Goal: Task Accomplishment & Management: Use online tool/utility

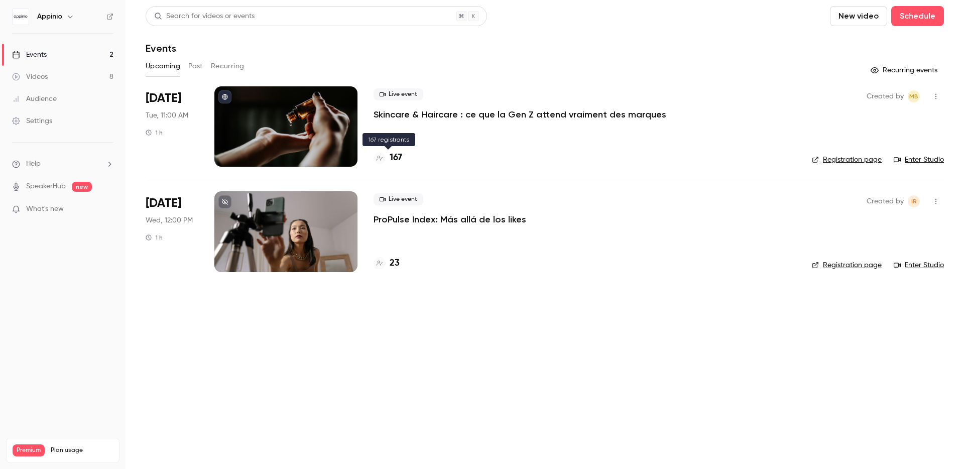
click at [394, 157] on h4 "167" at bounding box center [396, 158] width 13 height 14
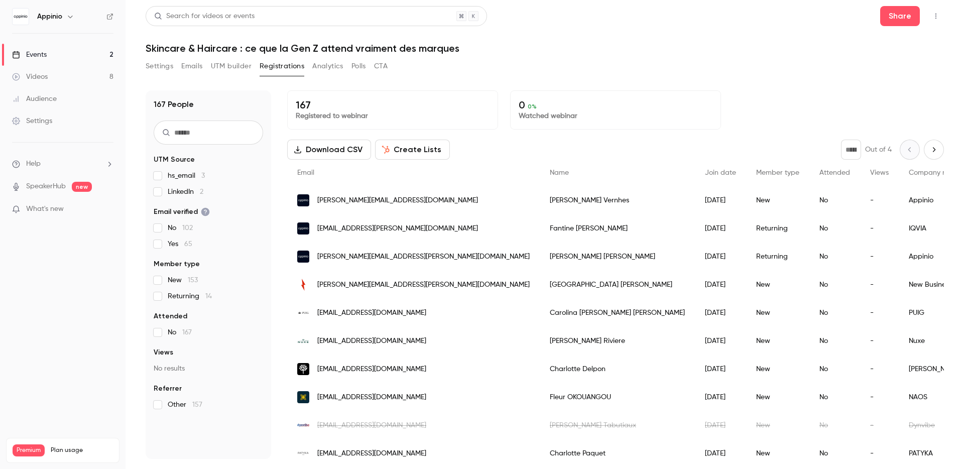
click at [234, 129] on input "text" at bounding box center [208, 132] width 109 height 24
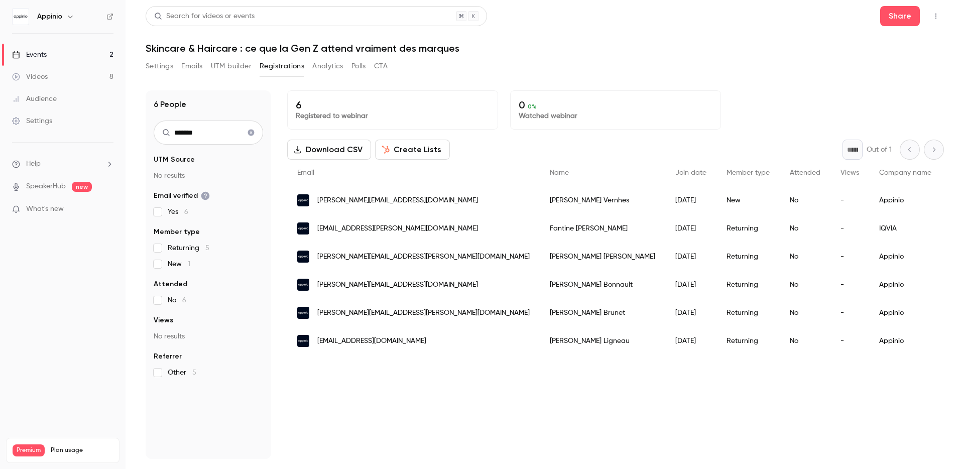
type input "*******"
click at [936, 15] on icon "button" at bounding box center [936, 16] width 8 height 7
click at [912, 11] on div at bounding box center [482, 234] width 964 height 469
click at [907, 17] on button "Share" at bounding box center [900, 16] width 40 height 20
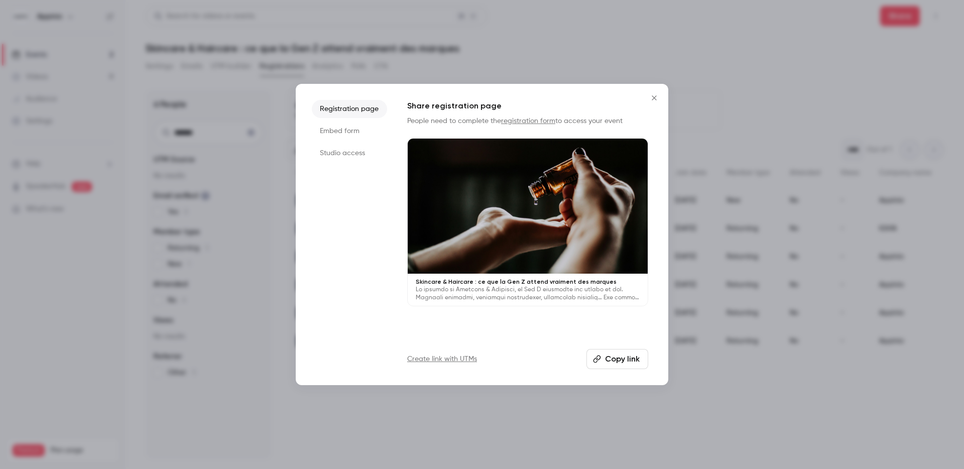
click at [616, 358] on button "Copy link" at bounding box center [617, 359] width 62 height 20
click at [645, 99] on button "Close" at bounding box center [654, 98] width 20 height 20
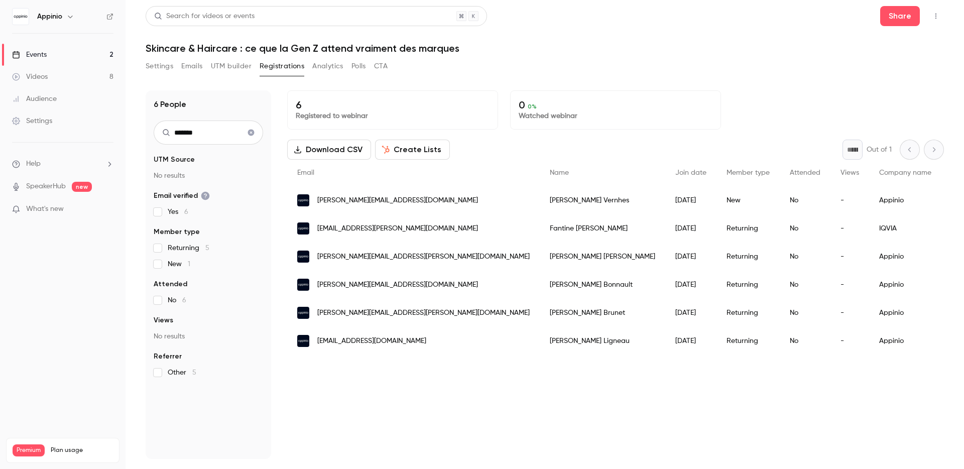
click at [52, 19] on h6 "Appinio" at bounding box center [49, 17] width 25 height 10
click at [66, 16] on icon "button" at bounding box center [70, 17] width 8 height 8
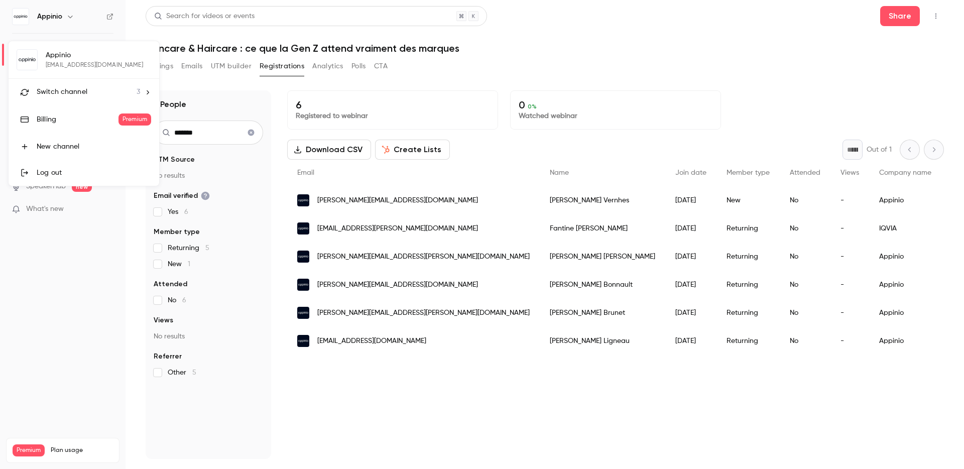
click at [76, 177] on div "Log out" at bounding box center [94, 173] width 114 height 10
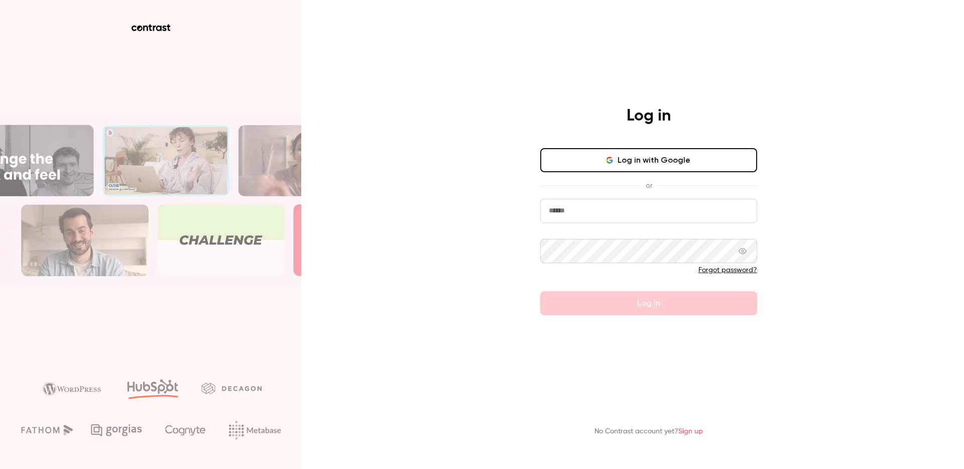
click at [627, 151] on button "Log in with Google" at bounding box center [648, 160] width 217 height 24
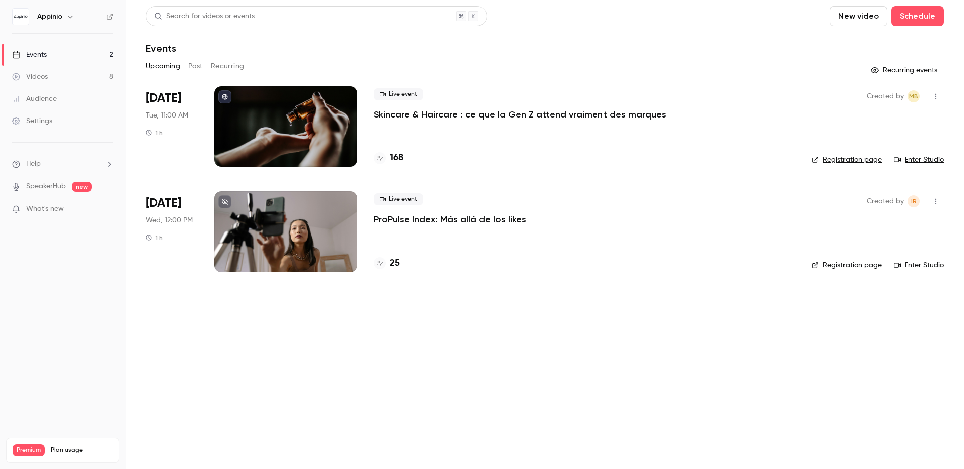
click at [546, 140] on div "Live event Skincare & Haircare : ce que la Gen Z attend vraiment des marques 168" at bounding box center [584, 126] width 422 height 80
click at [448, 135] on div "Live event Skincare & Haircare : ce que la Gen Z attend vraiment des marques 168" at bounding box center [584, 126] width 422 height 80
click at [256, 116] on div at bounding box center [285, 126] width 143 height 80
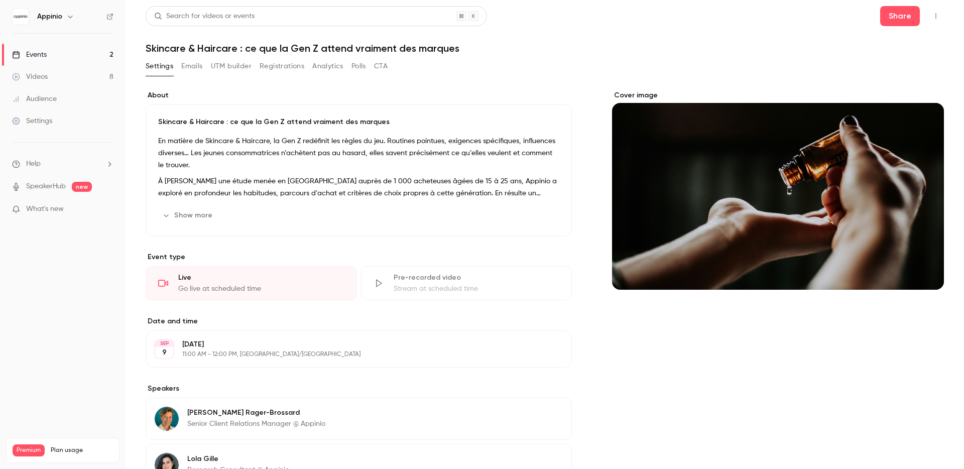
click at [932, 15] on icon "button" at bounding box center [936, 16] width 8 height 7
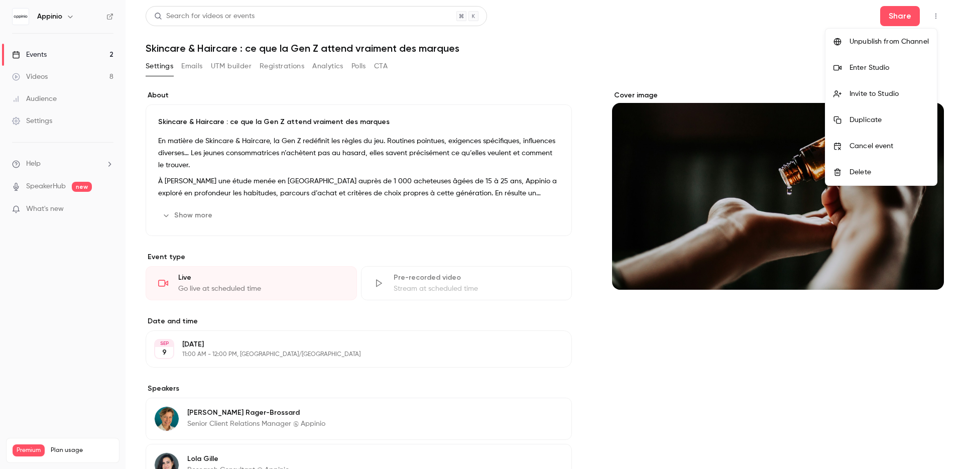
click at [898, 60] on li "Enter Studio" at bounding box center [880, 68] width 111 height 26
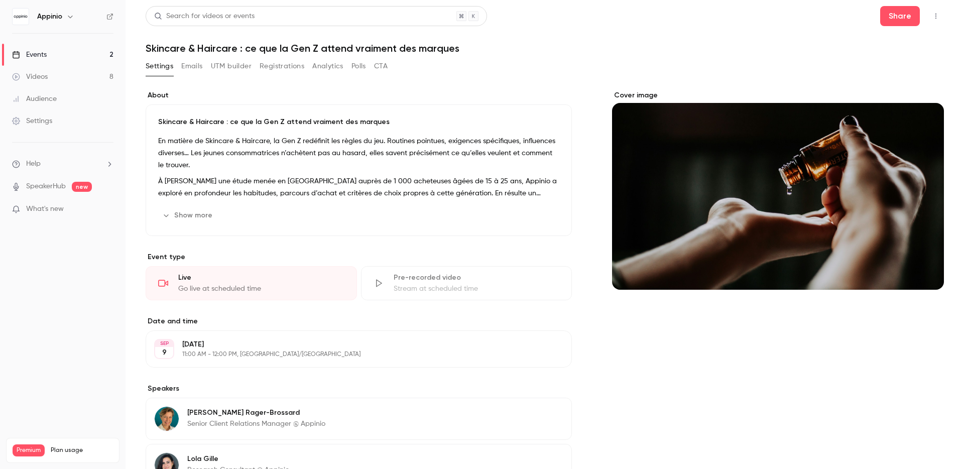
click at [933, 14] on button "button" at bounding box center [936, 16] width 16 height 16
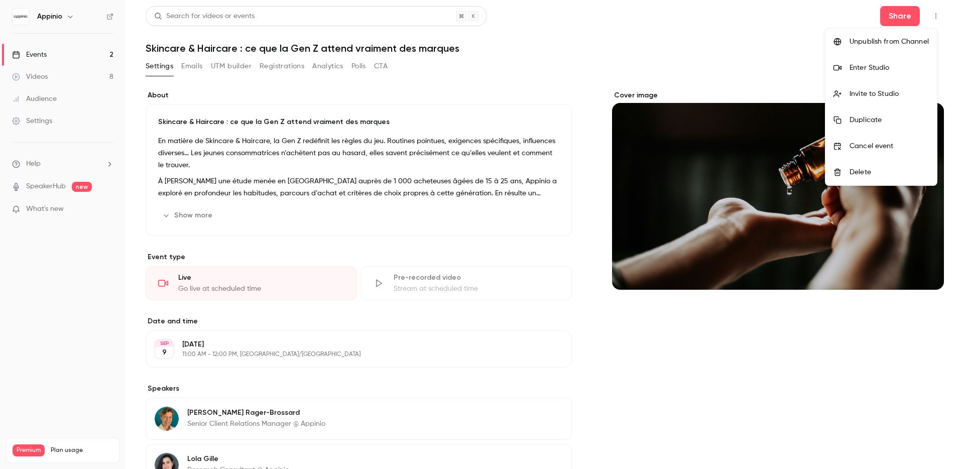
click at [770, 67] on div at bounding box center [482, 234] width 964 height 469
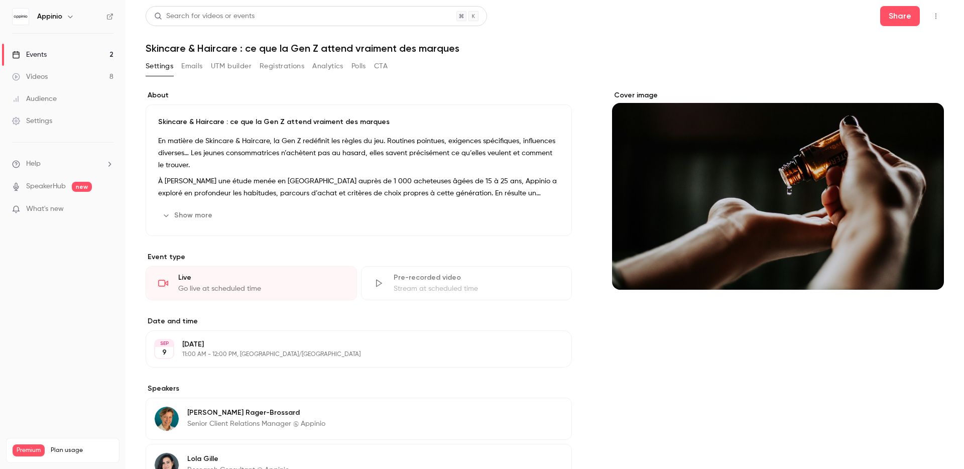
click at [922, 273] on icon "Cover image" at bounding box center [925, 272] width 11 height 8
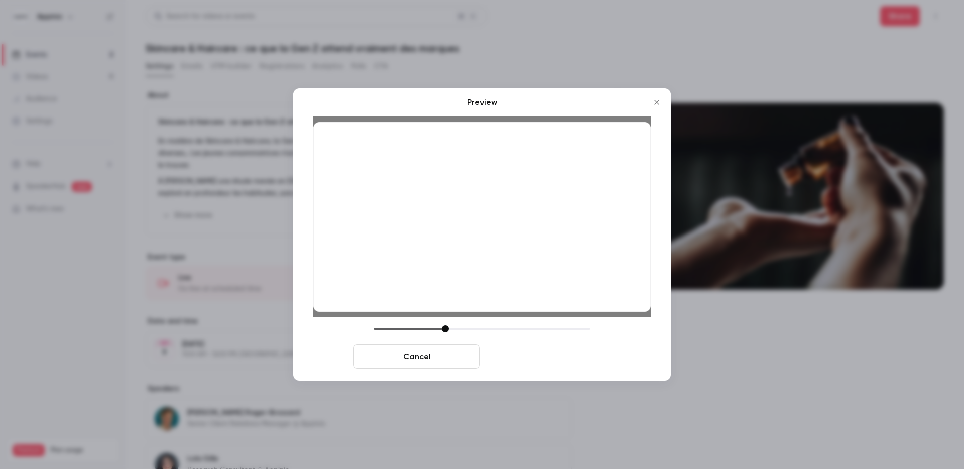
click at [552, 357] on button "Save cover" at bounding box center [547, 356] width 127 height 24
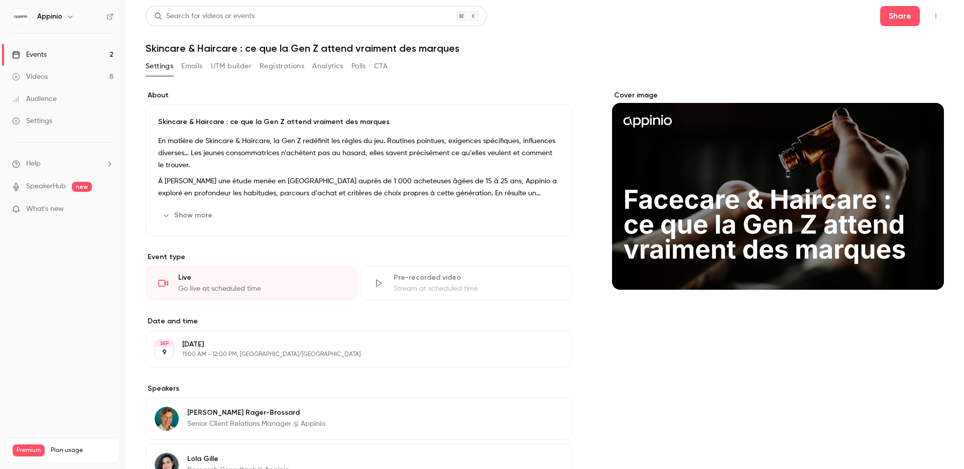
click at [81, 53] on link "Events 2" at bounding box center [62, 55] width 125 height 22
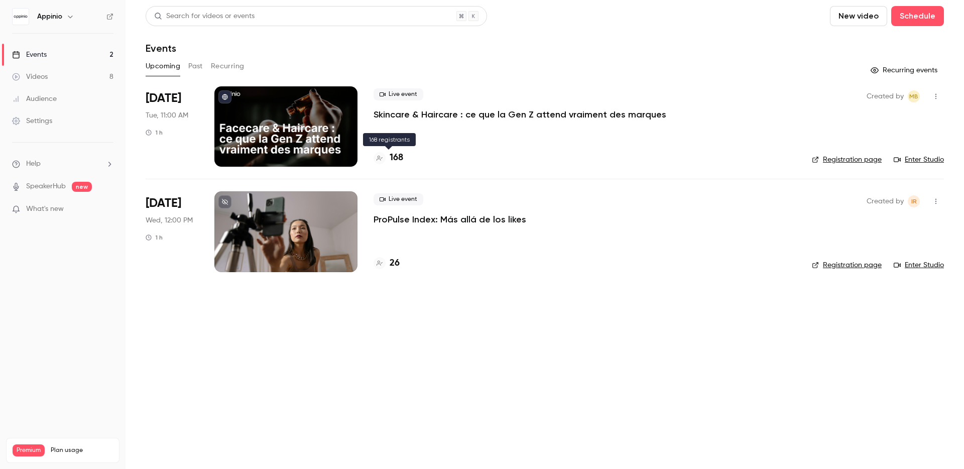
click at [399, 159] on h4 "168" at bounding box center [397, 158] width 14 height 14
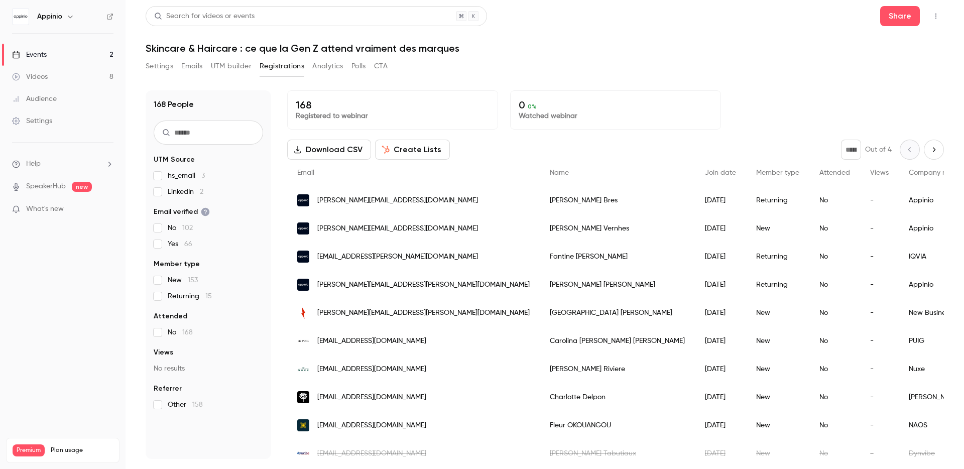
click at [203, 131] on input "text" at bounding box center [208, 132] width 109 height 24
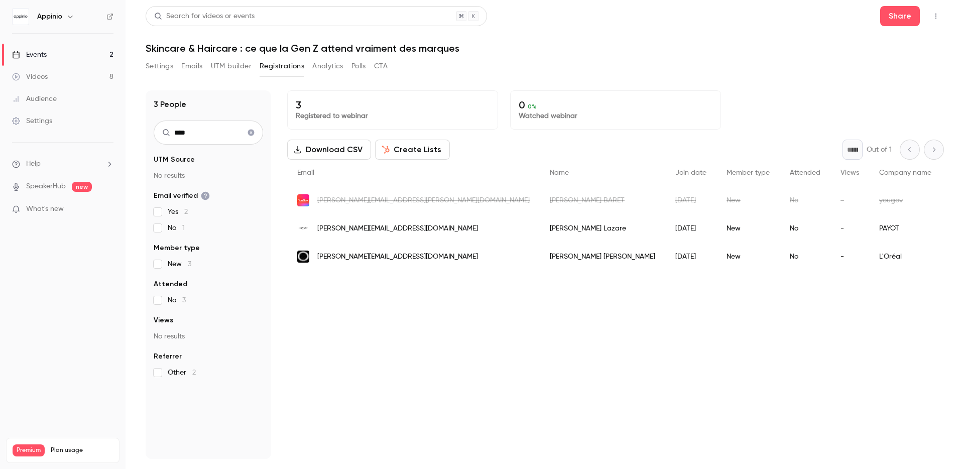
click at [218, 138] on input "****" at bounding box center [208, 132] width 109 height 24
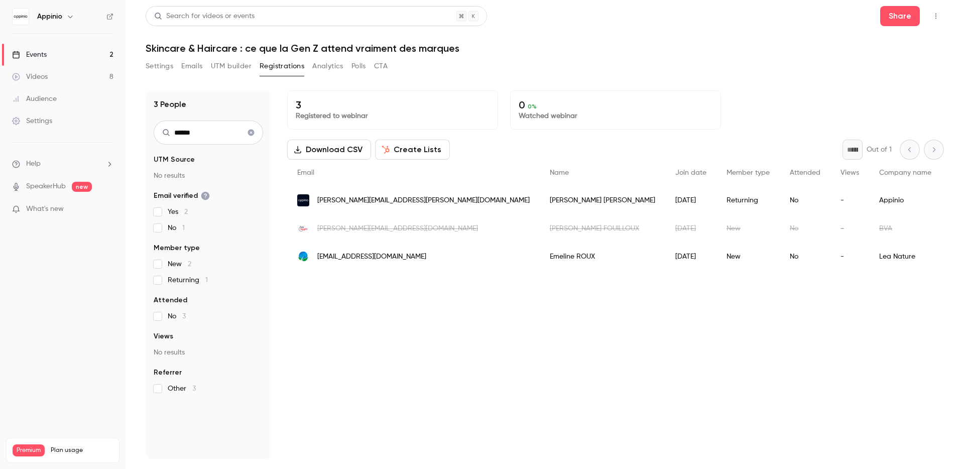
click at [212, 138] on input "******" at bounding box center [208, 132] width 109 height 24
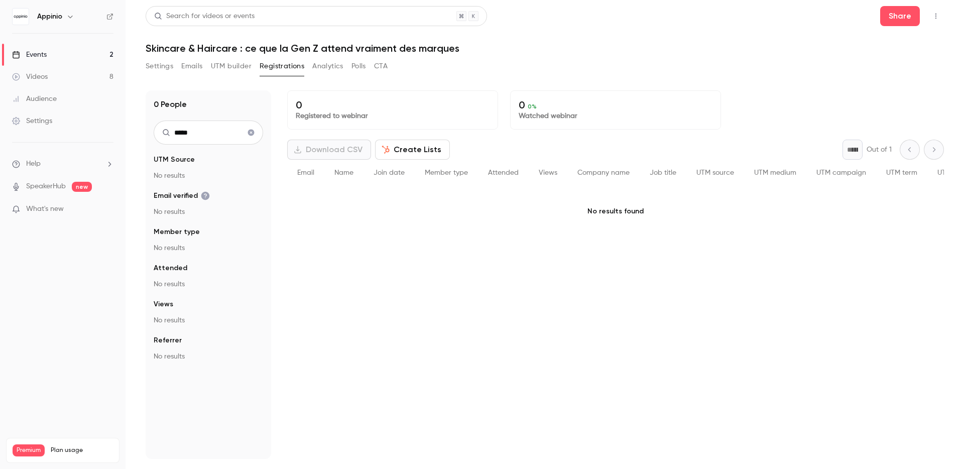
click at [223, 127] on input "*****" at bounding box center [208, 132] width 109 height 24
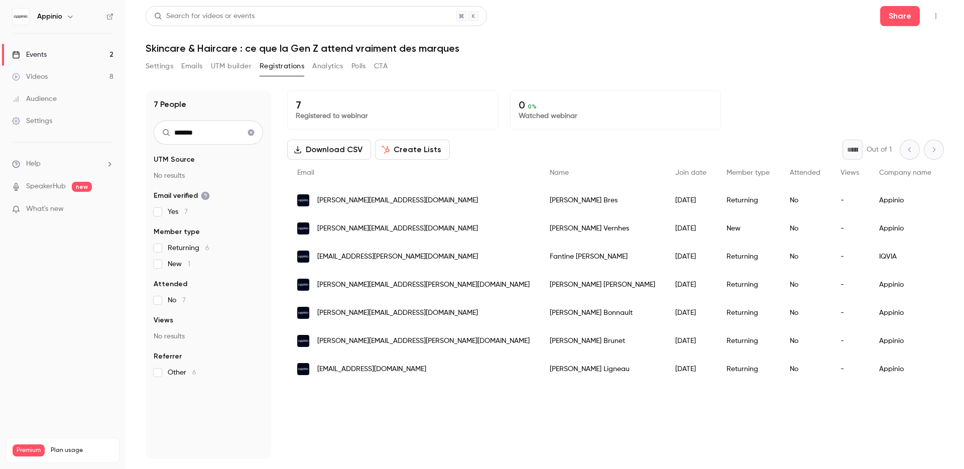
type input "*******"
